Goal: Transaction & Acquisition: Purchase product/service

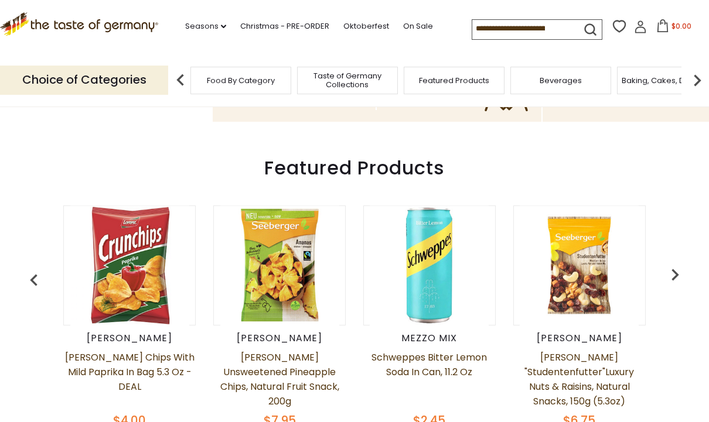
click at [122, 284] on img at bounding box center [129, 265] width 119 height 119
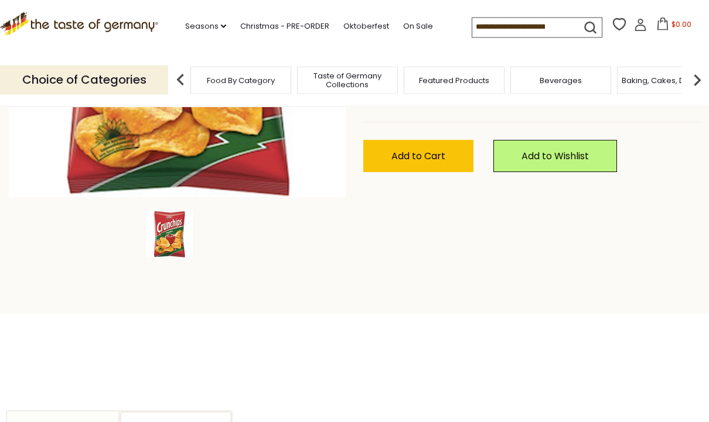
scroll to position [302, 0]
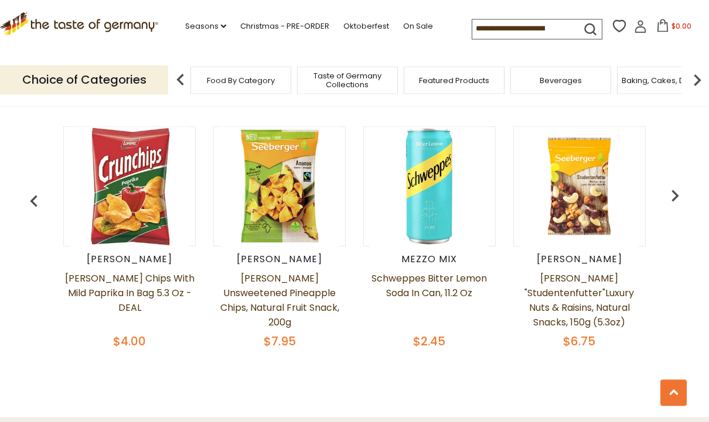
scroll to position [494, 0]
click at [667, 207] on img "button" at bounding box center [674, 195] width 23 height 23
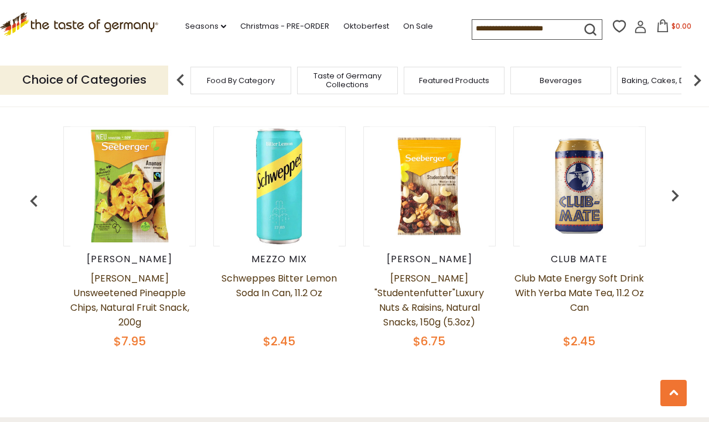
click at [674, 204] on img "button" at bounding box center [674, 195] width 23 height 23
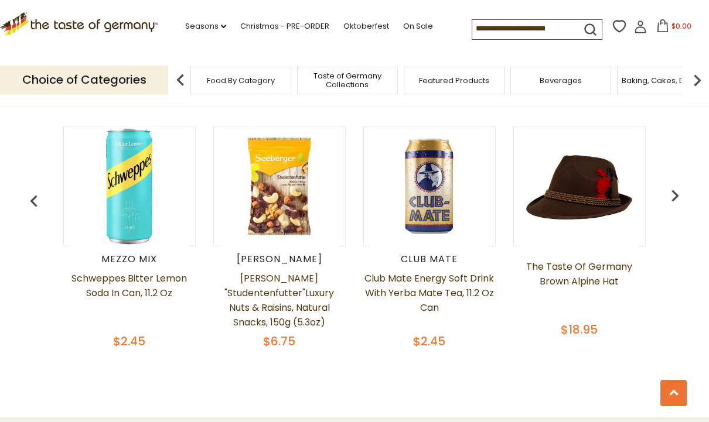
click at [672, 197] on img "button" at bounding box center [674, 195] width 23 height 23
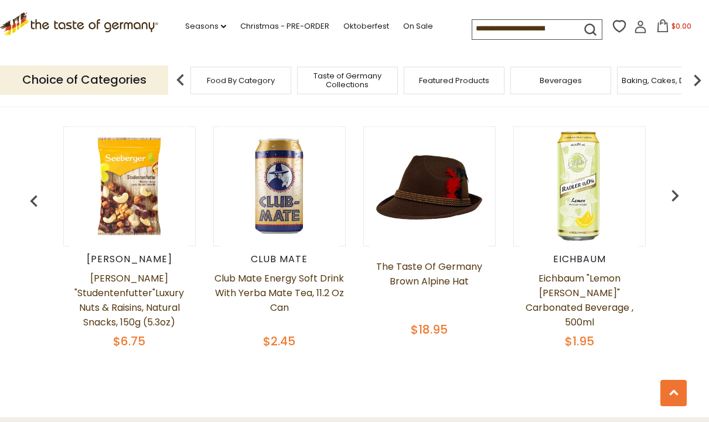
click at [675, 198] on img "button" at bounding box center [674, 195] width 23 height 23
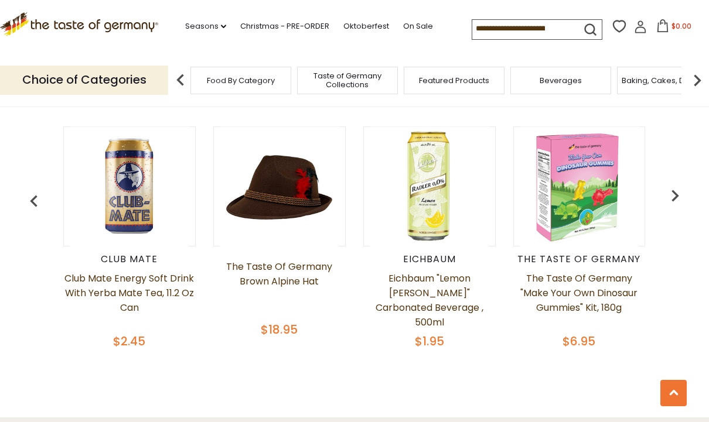
click at [676, 199] on img "button" at bounding box center [674, 195] width 23 height 23
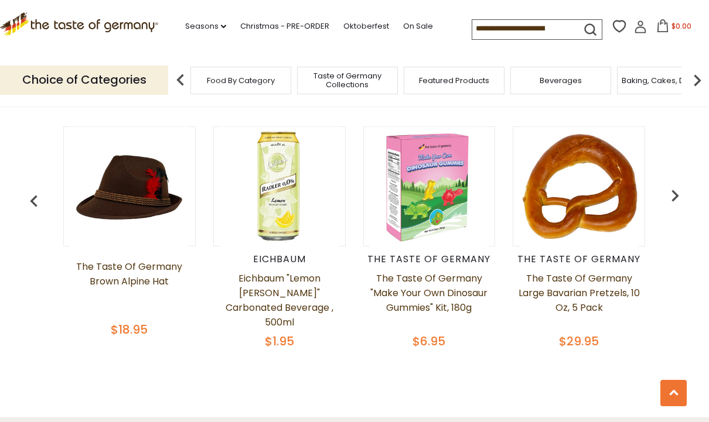
click at [679, 199] on img "button" at bounding box center [674, 195] width 23 height 23
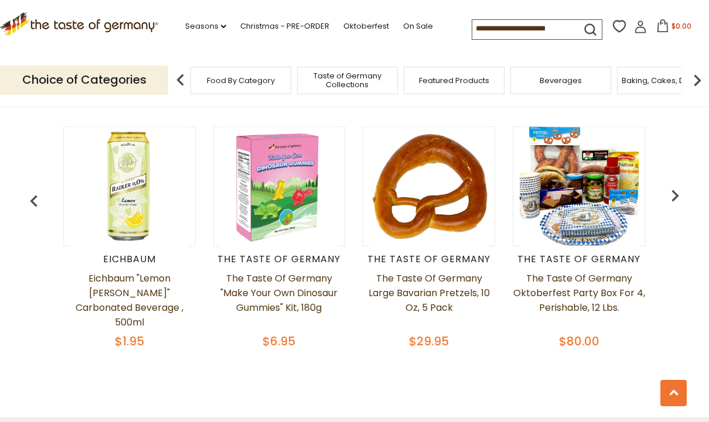
click at [197, 77] on span "Taste of Germany Collections" at bounding box center [150, 80] width 94 height 18
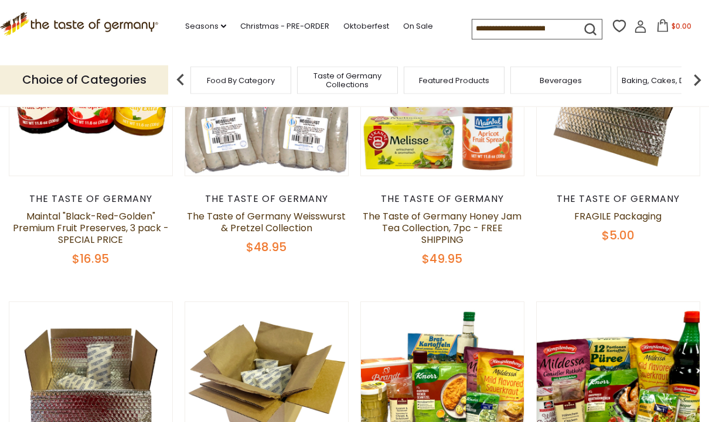
scroll to position [222, 0]
click at [45, 28] on icon ".st0{fill:#EDD300;} .st1{fill:#D33E21;}" at bounding box center [79, 23] width 158 height 23
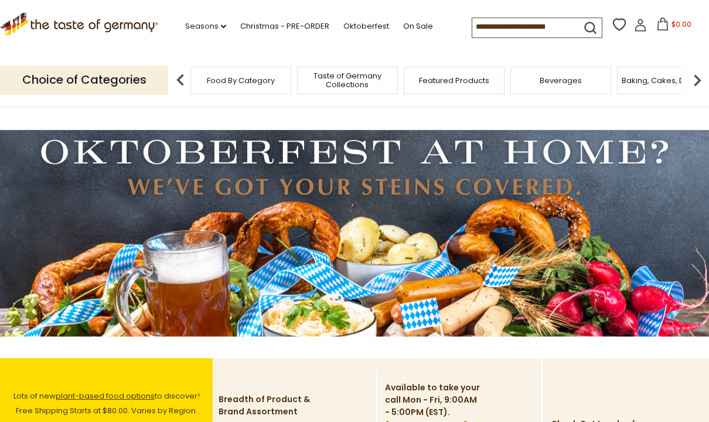
click at [185, 29] on link "Seasons dropdown_arrow" at bounding box center [205, 26] width 41 height 13
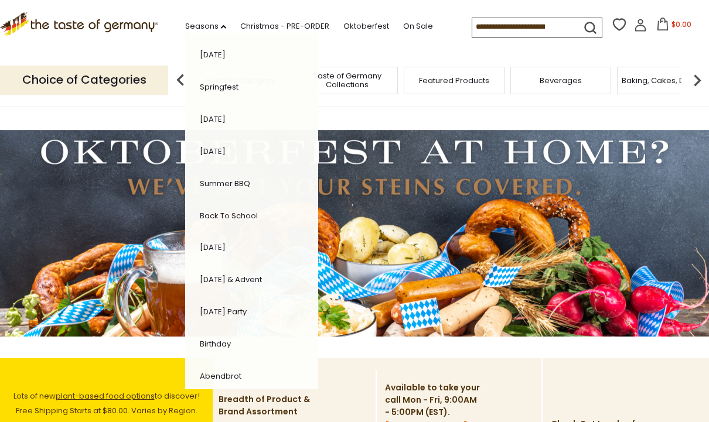
scroll to position [194, 0]
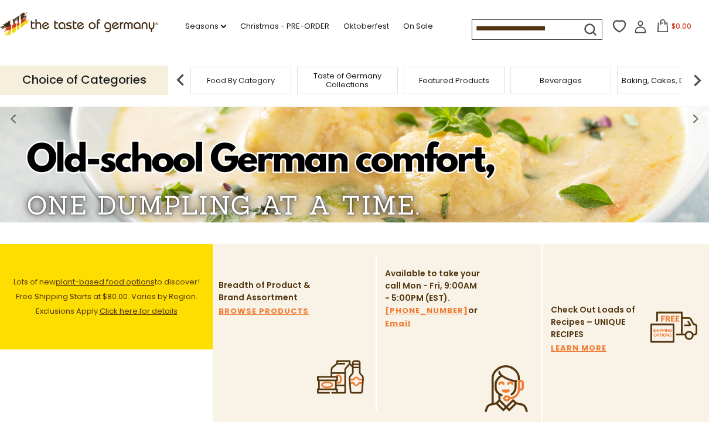
scroll to position [0, 0]
